Goal: Information Seeking & Learning: Learn about a topic

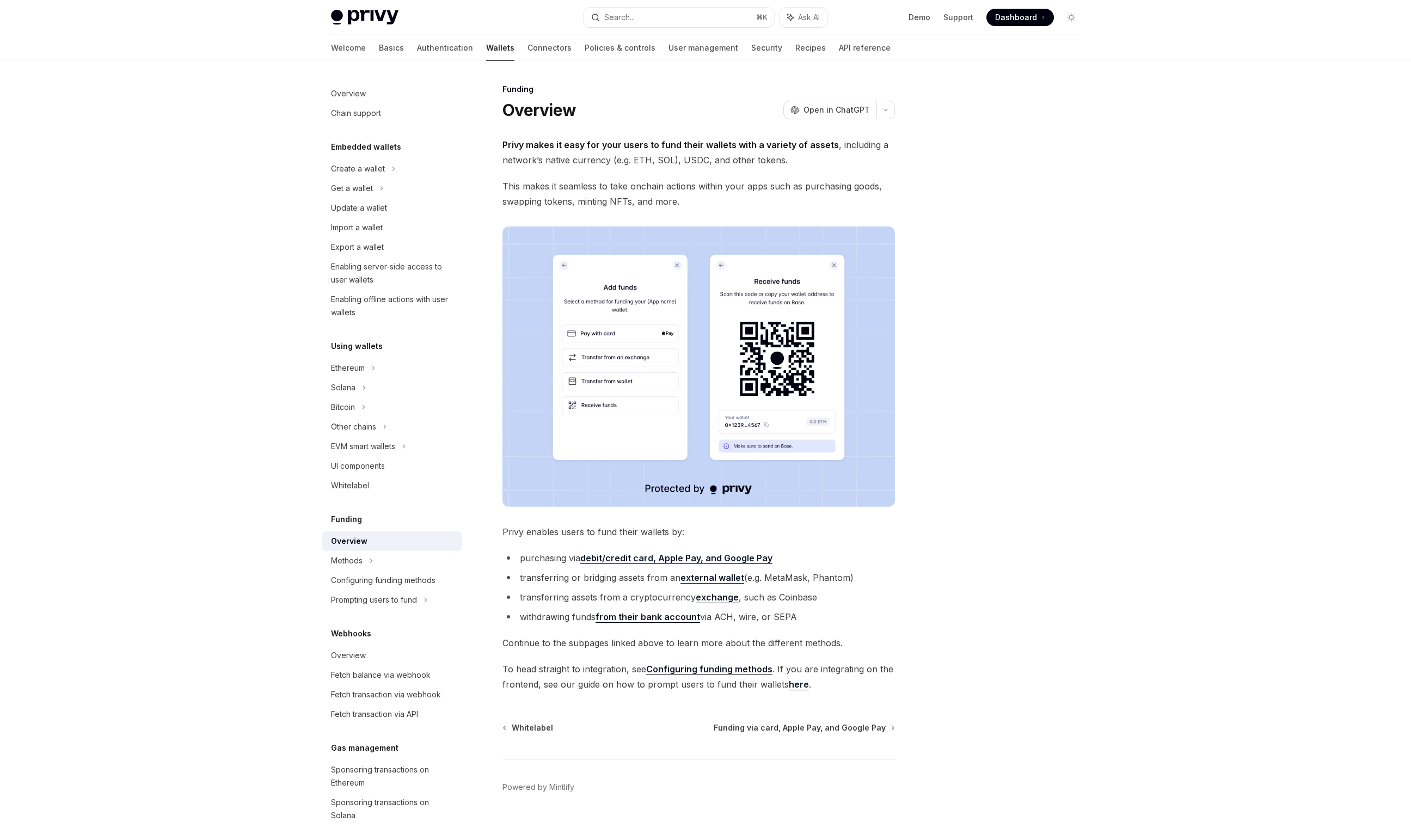
scroll to position [14, 0]
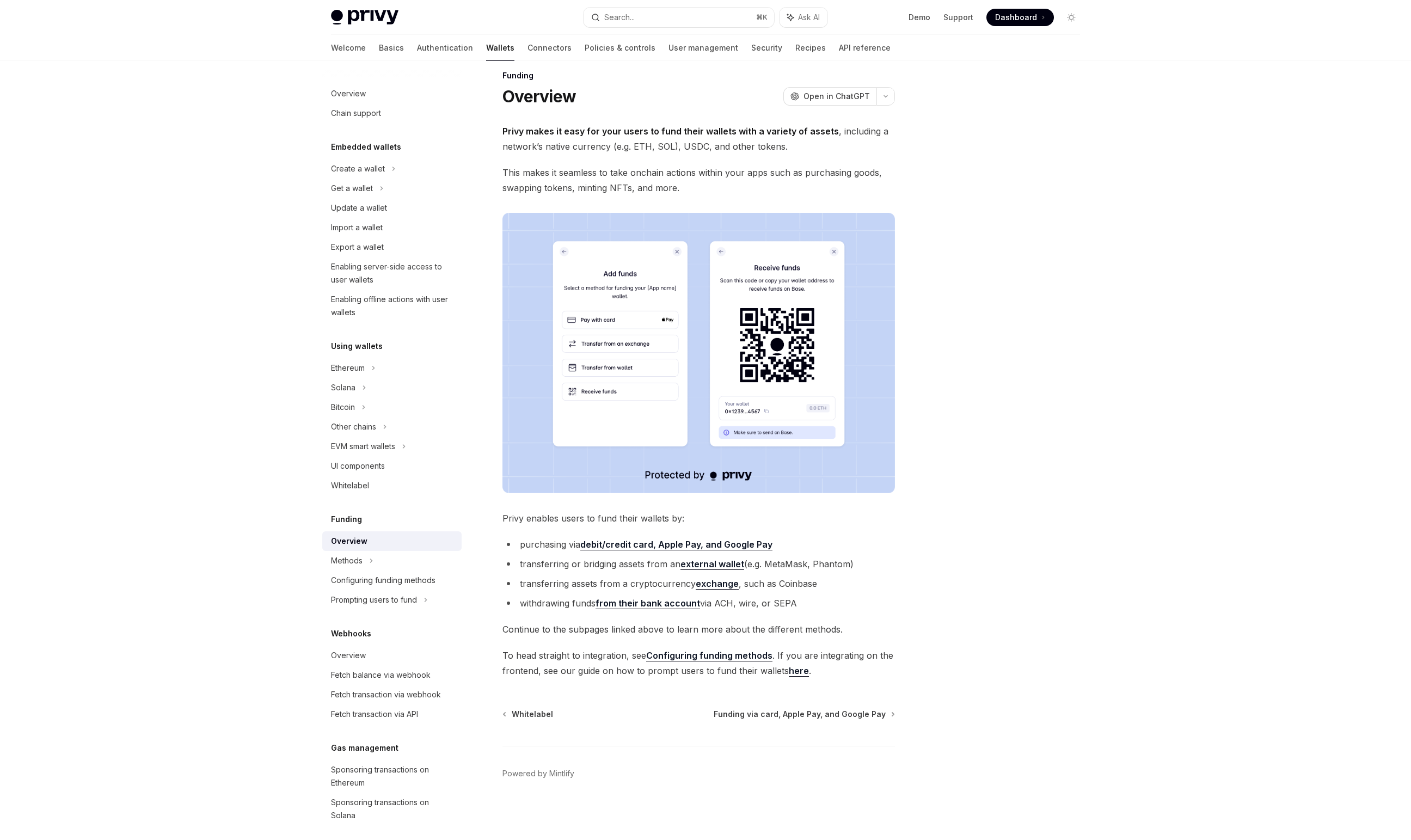
click at [793, 672] on link "here" at bounding box center [799, 671] width 20 height 11
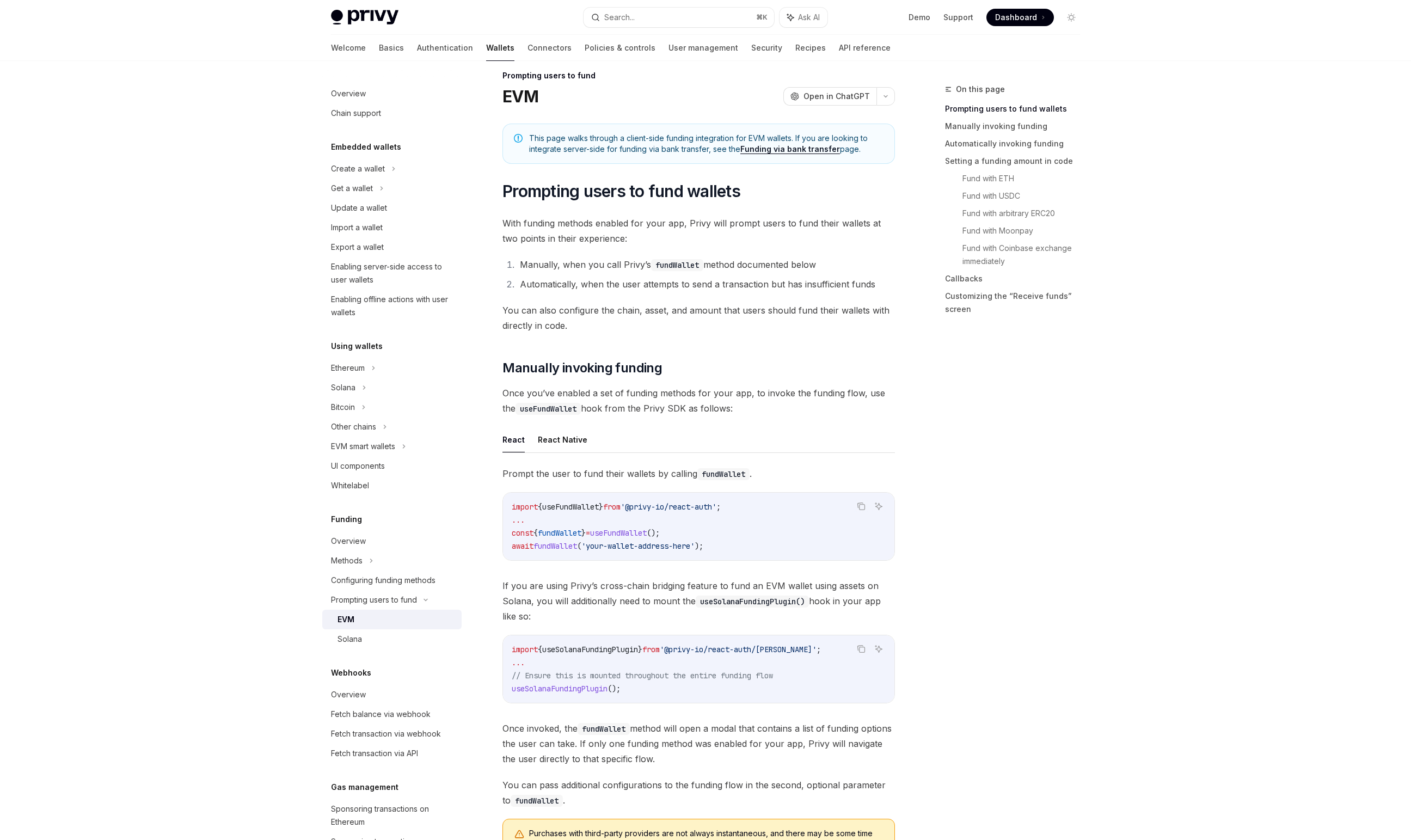
type textarea "*"
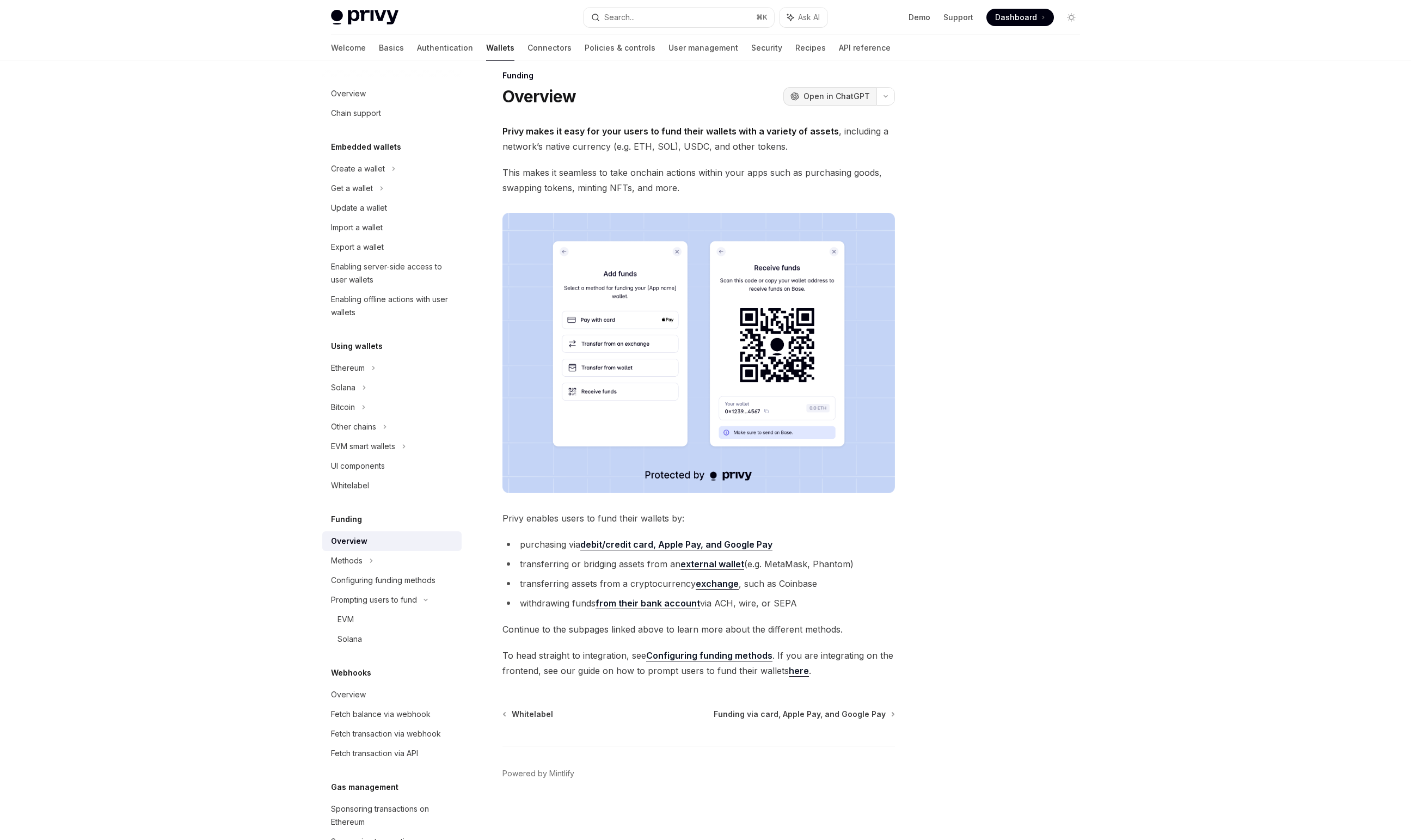
click at [813, 98] on span "Open in ChatGPT" at bounding box center [837, 96] width 67 height 11
click at [720, 15] on button "Search... ⌘ K" at bounding box center [678, 17] width 190 height 20
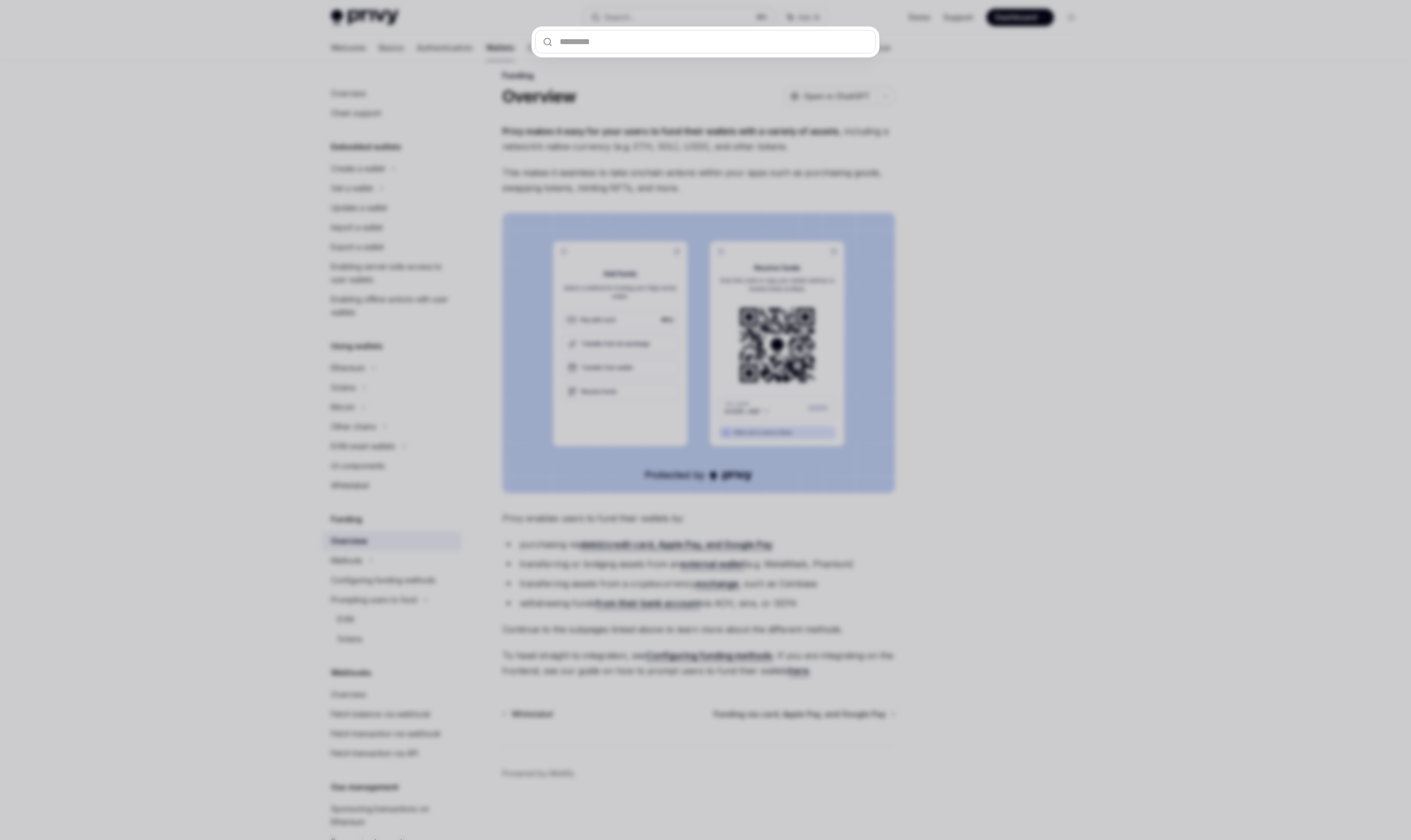
type input "**********"
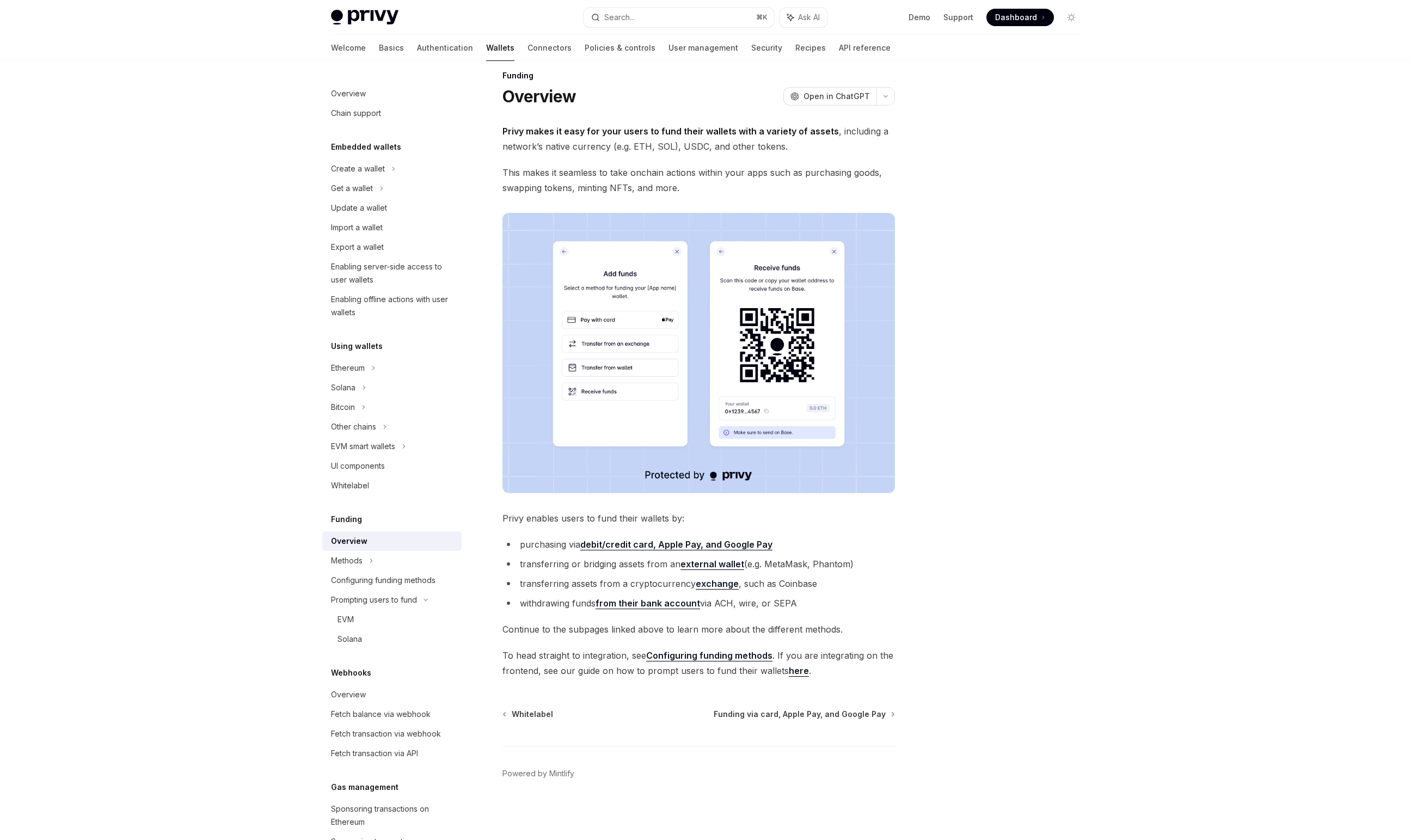
type textarea "*"
